Goal: Check status: Check status

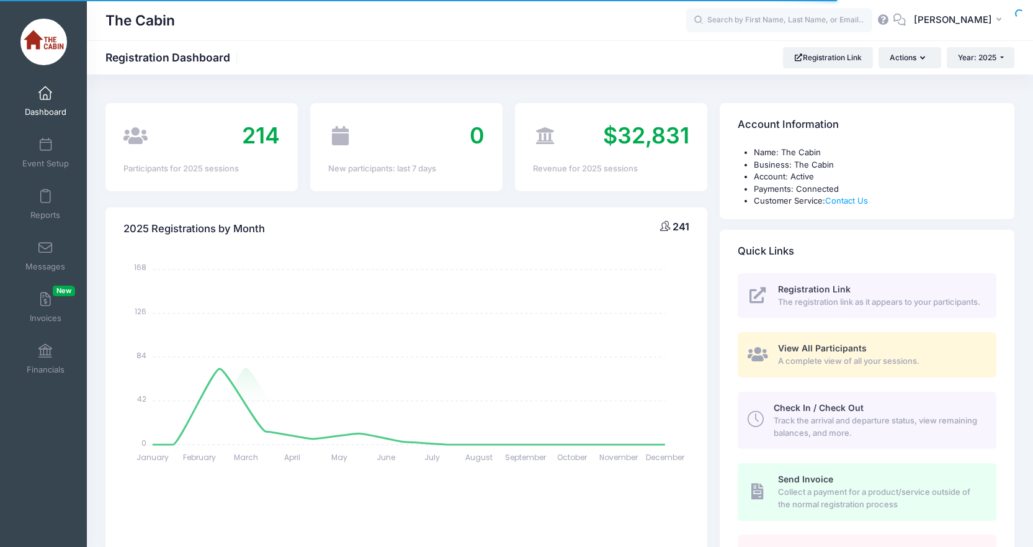
select select
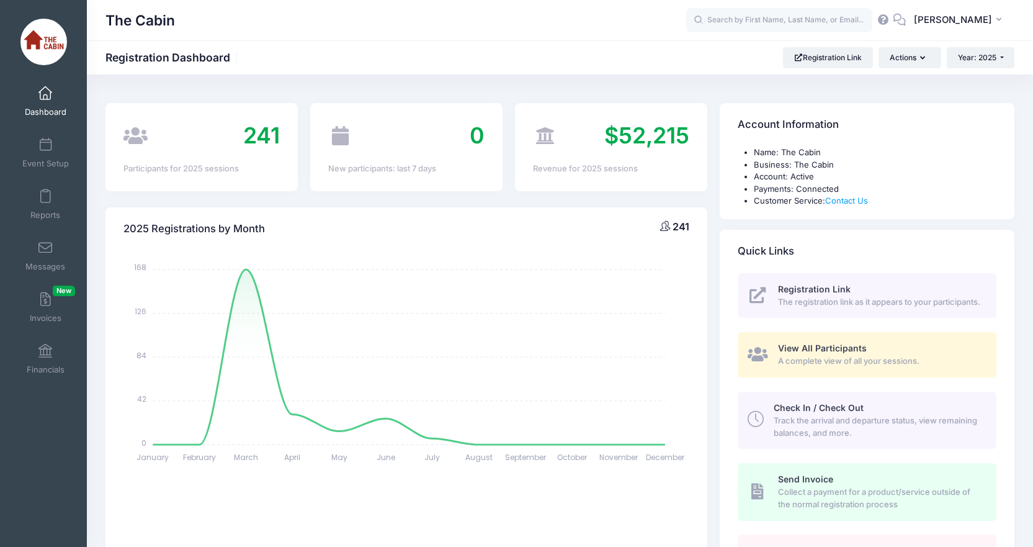
click at [825, 353] on span "View All Participants" at bounding box center [822, 347] width 89 height 11
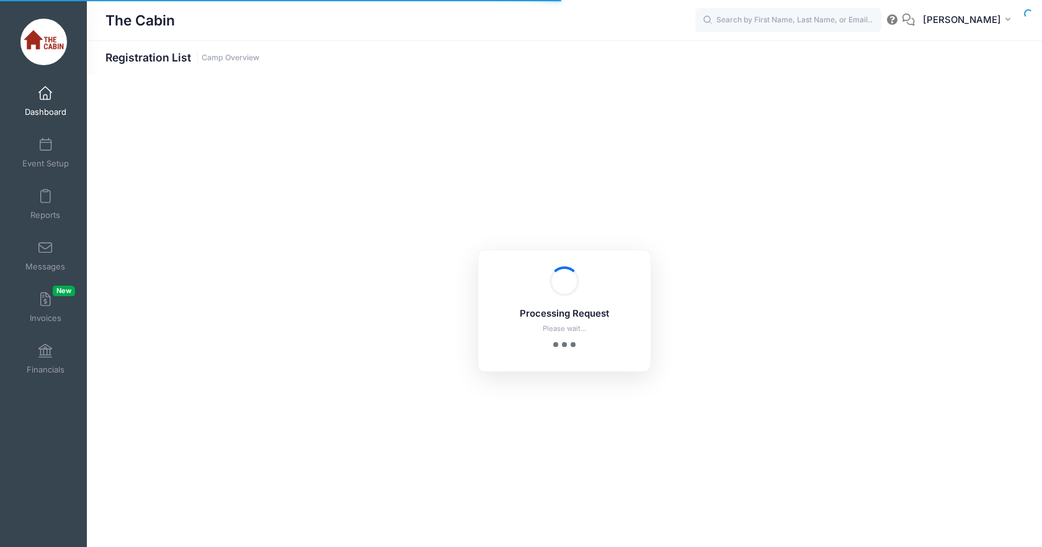
select select "10"
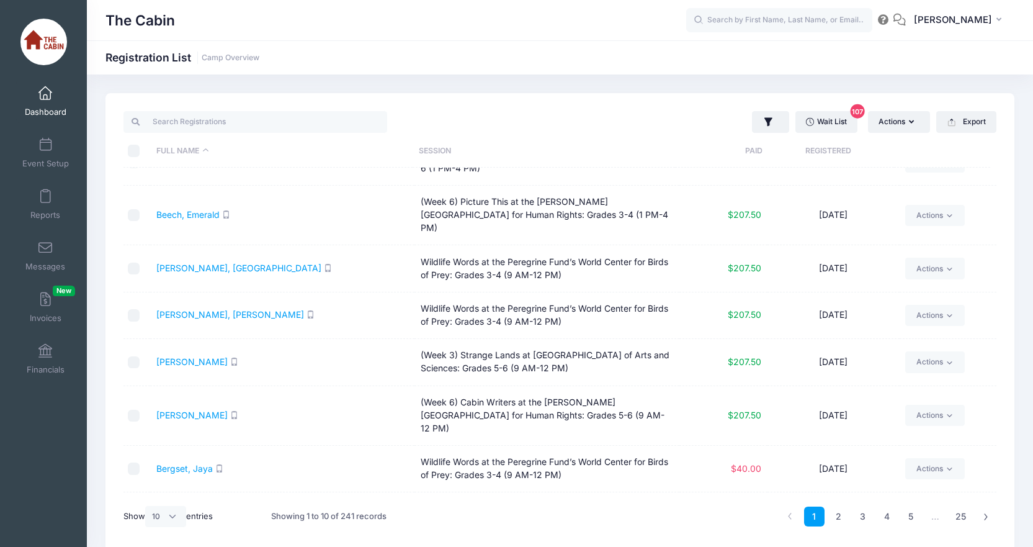
scroll to position [138, 0]
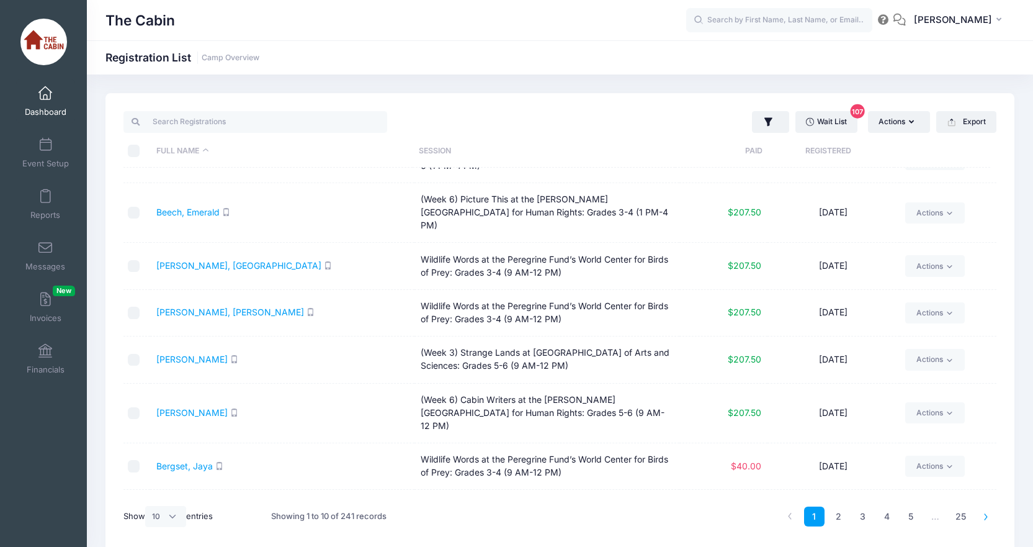
click at [981, 517] on link at bounding box center [986, 516] width 20 height 20
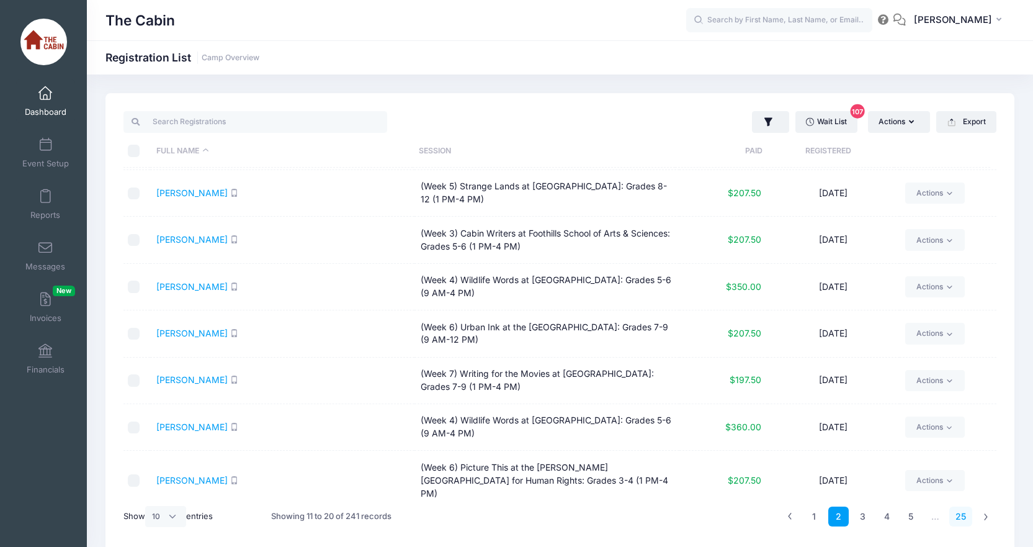
click at [965, 514] on link "25" at bounding box center [960, 516] width 23 height 20
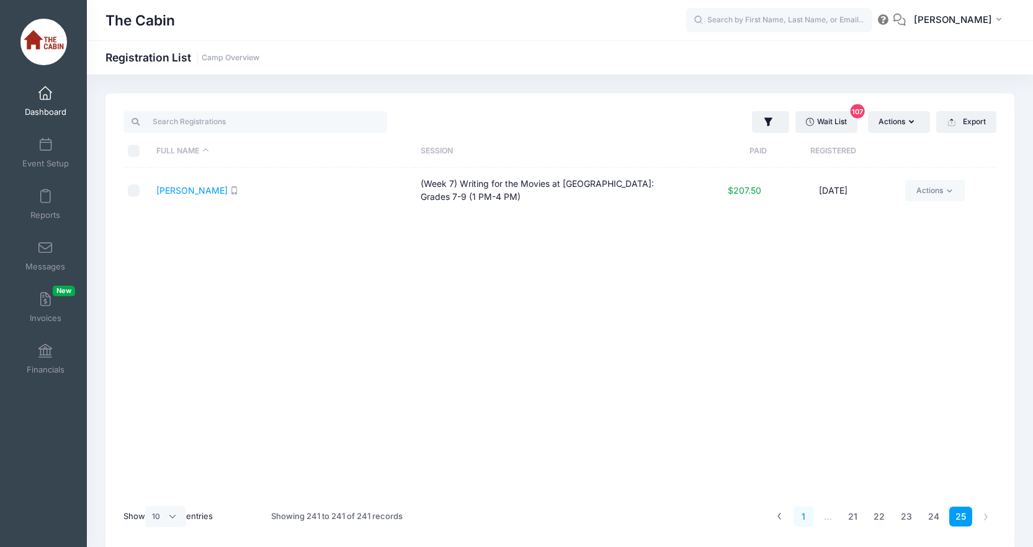
click at [804, 515] on link "1" at bounding box center [803, 516] width 20 height 20
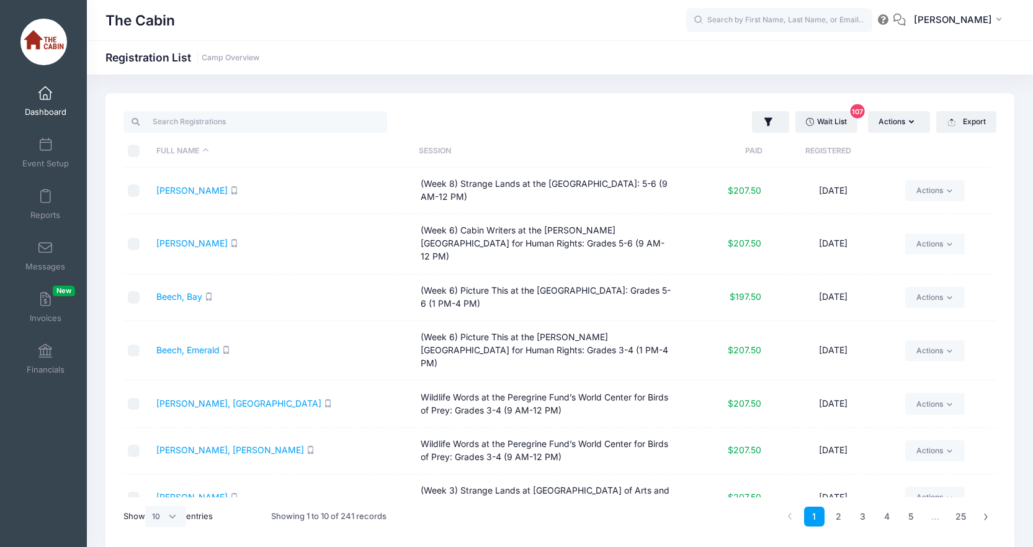
click at [45, 93] on span at bounding box center [45, 94] width 0 height 14
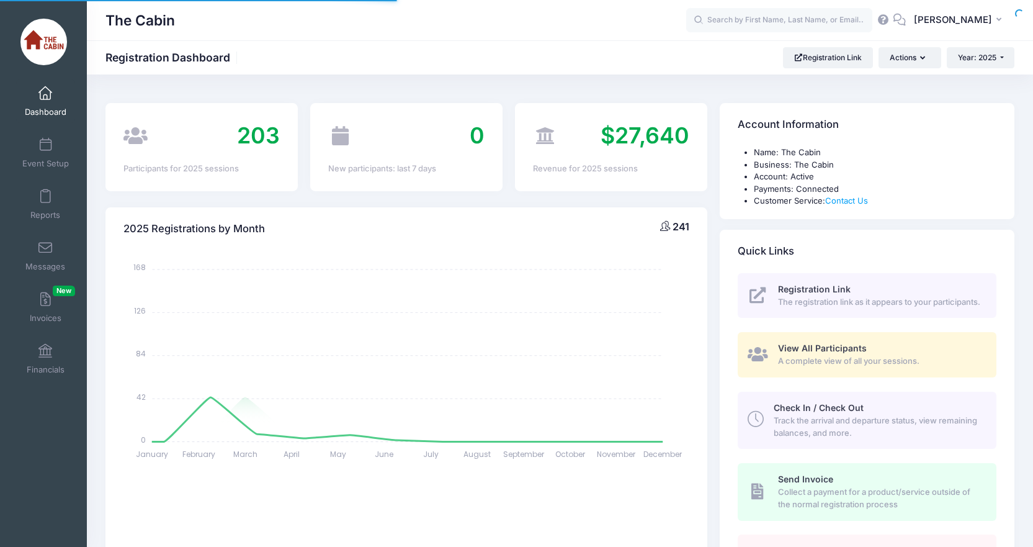
select select
